Goal: Information Seeking & Learning: Learn about a topic

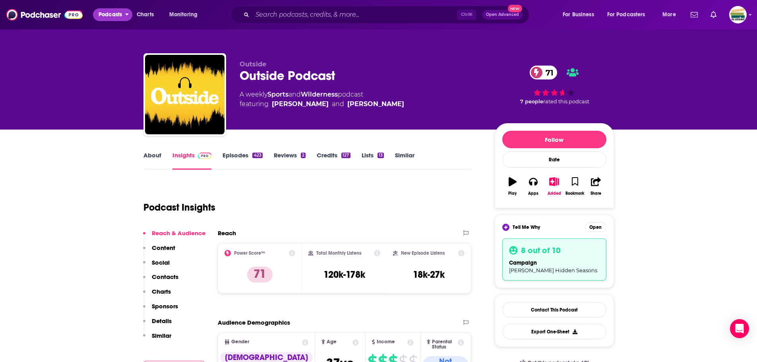
click at [114, 14] on span "Podcasts" at bounding box center [110, 14] width 23 height 11
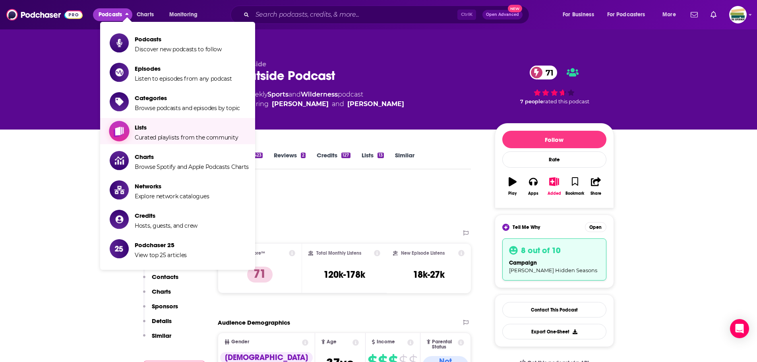
click at [146, 129] on span "Lists" at bounding box center [186, 128] width 103 height 8
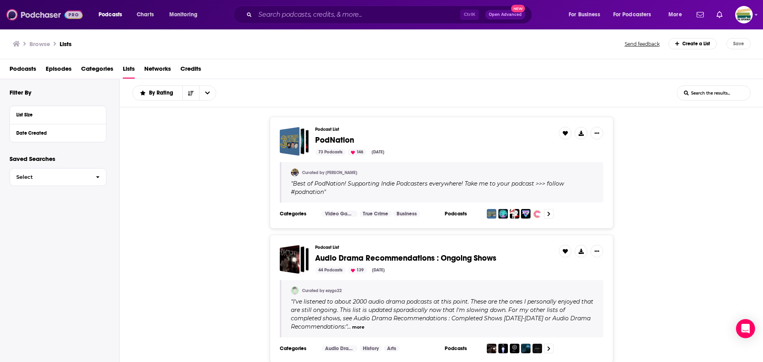
click at [31, 12] on img at bounding box center [44, 14] width 76 height 15
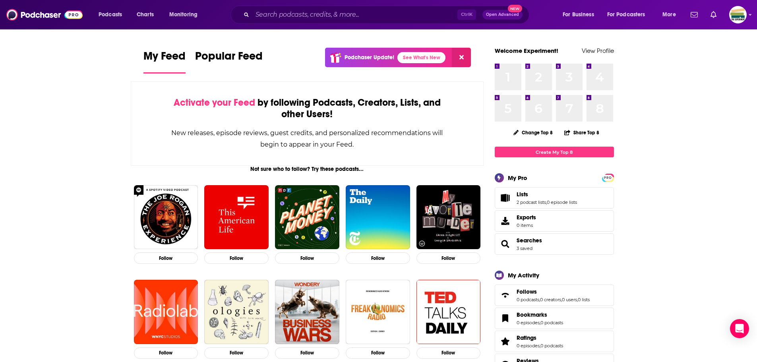
click at [573, 199] on span "Lists 2 podcast lists , 0 episode lists" at bounding box center [546, 198] width 60 height 14
click at [554, 199] on span "Lists 2 podcast lists , 0 episode lists" at bounding box center [546, 198] width 60 height 14
click at [520, 203] on link "2 podcast lists" at bounding box center [530, 202] width 29 height 6
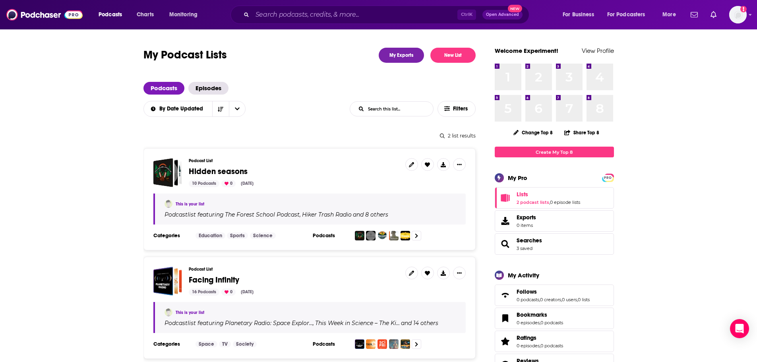
click at [211, 170] on span "Hidden seasons" at bounding box center [218, 171] width 59 height 10
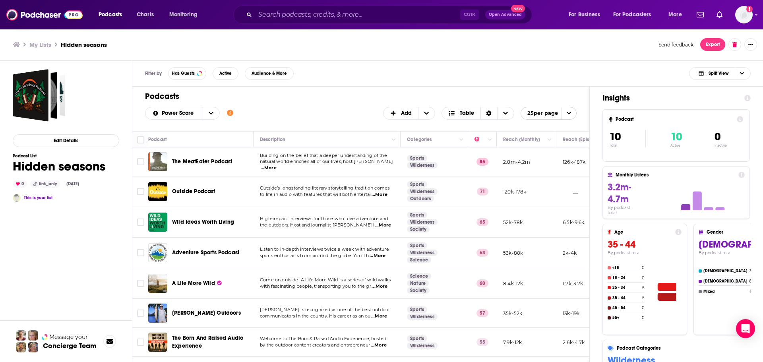
click at [339, 98] on h1 "Podcasts" at bounding box center [357, 96] width 425 height 10
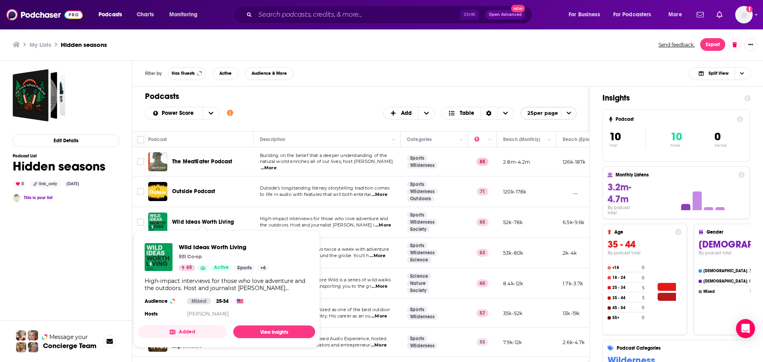
click at [222, 219] on span "Wild Ideas Worth Living" at bounding box center [203, 221] width 62 height 7
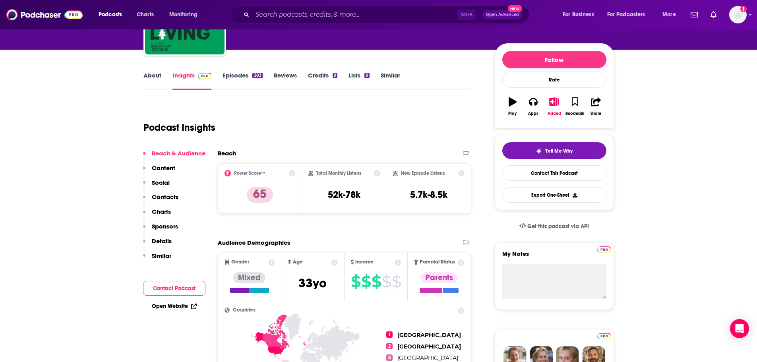
scroll to position [79, 0]
click at [519, 155] on button "Tell Me Why" at bounding box center [554, 151] width 104 height 17
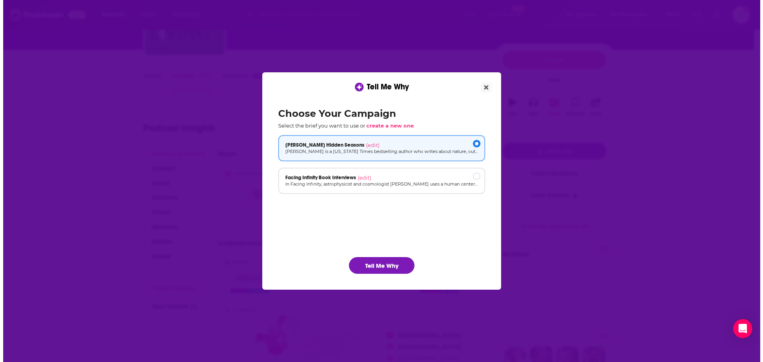
scroll to position [0, 0]
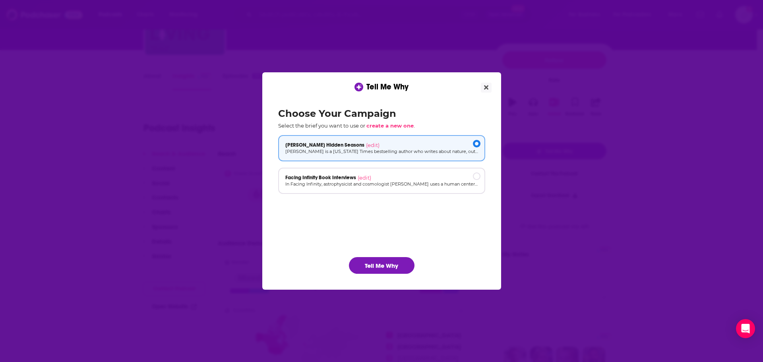
click at [379, 150] on p "[PERSON_NAME] is a [US_STATE] Times bestselling author who writes about nature,…" at bounding box center [381, 151] width 193 height 7
click at [365, 260] on button "Tell Me Why" at bounding box center [382, 265] width 66 height 17
